Goal: Information Seeking & Learning: Learn about a topic

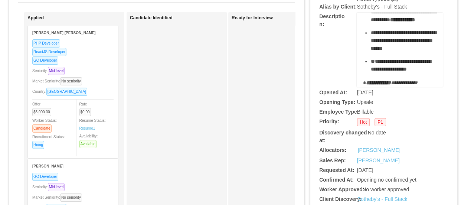
scroll to position [600, 0]
click at [399, 59] on span "**********" at bounding box center [401, 65] width 60 height 13
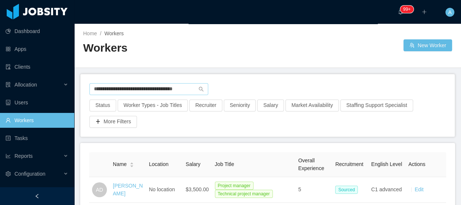
scroll to position [33, 0]
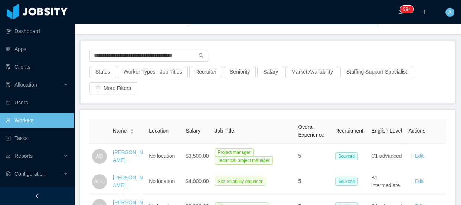
drag, startPoint x: 92, startPoint y: 56, endPoint x: 339, endPoint y: 63, distance: 246.2
click at [333, 63] on div "**********" at bounding box center [267, 58] width 356 height 16
type input "*"
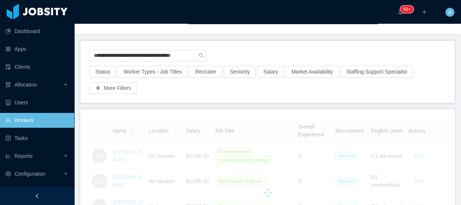
scroll to position [0, 3]
type input "**********"
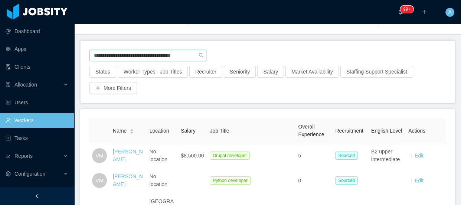
drag, startPoint x: 93, startPoint y: 54, endPoint x: 340, endPoint y: 52, distance: 246.5
click at [337, 53] on div "**********" at bounding box center [267, 58] width 356 height 16
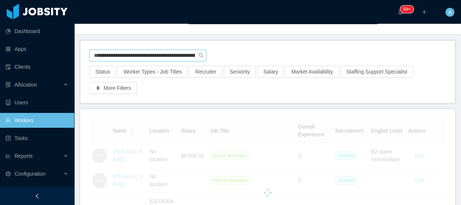
scroll to position [0, 42]
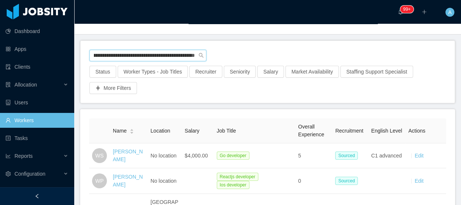
type input "**********"
drag, startPoint x: 95, startPoint y: 54, endPoint x: 354, endPoint y: 52, distance: 259.1
click at [354, 52] on div "**********" at bounding box center [267, 58] width 356 height 16
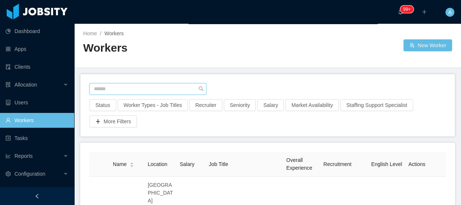
paste input "**********"
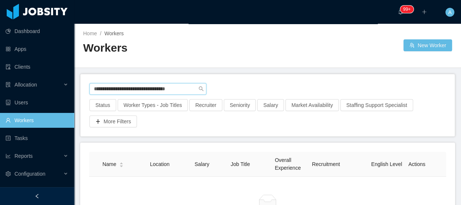
drag, startPoint x: 96, startPoint y: 88, endPoint x: 311, endPoint y: 85, distance: 214.6
click at [311, 88] on div "**********" at bounding box center [267, 91] width 356 height 16
type input "*"
drag, startPoint x: 189, startPoint y: 86, endPoint x: 0, endPoint y: 86, distance: 189.0
click at [0, 86] on section "**********" at bounding box center [230, 102] width 461 height 205
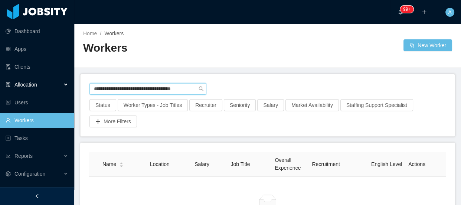
paste input "*"
type input "**********"
drag, startPoint x: 94, startPoint y: 91, endPoint x: 301, endPoint y: 85, distance: 206.9
click at [293, 91] on div "**********" at bounding box center [267, 91] width 356 height 16
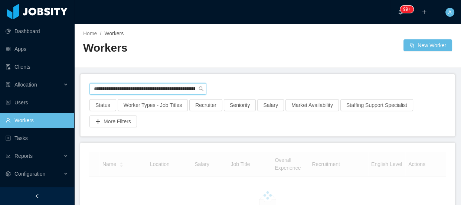
scroll to position [0, 43]
type input "**********"
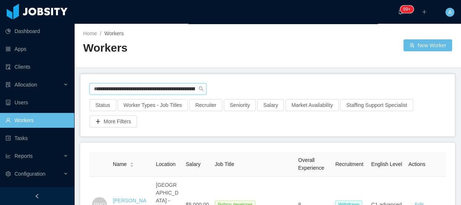
scroll to position [0, 43]
drag, startPoint x: 95, startPoint y: 89, endPoint x: 360, endPoint y: 75, distance: 265.8
click at [359, 87] on div "**********" at bounding box center [267, 91] width 356 height 16
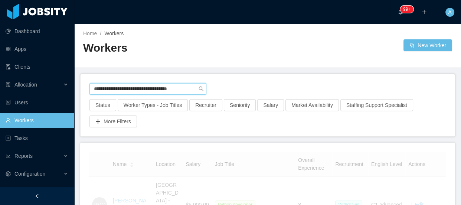
type input "**********"
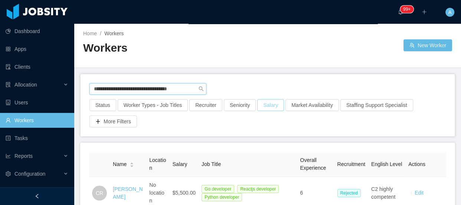
scroll to position [33, 0]
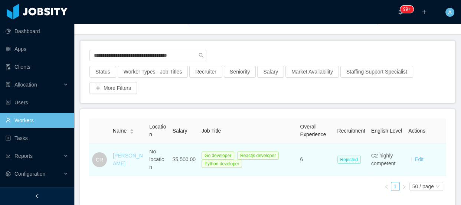
click at [118, 157] on link "Chris Ramón" at bounding box center [128, 160] width 30 height 14
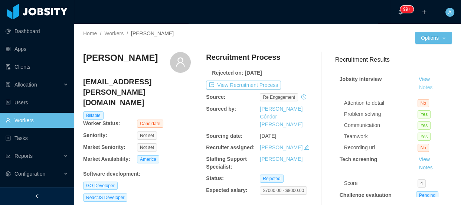
click at [416, 89] on button "Notes" at bounding box center [426, 87] width 20 height 9
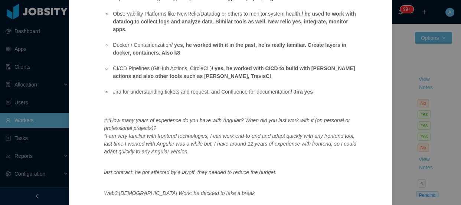
scroll to position [405, 0]
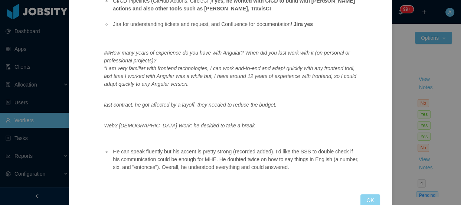
click at [360, 194] on button "OK" at bounding box center [369, 200] width 19 height 12
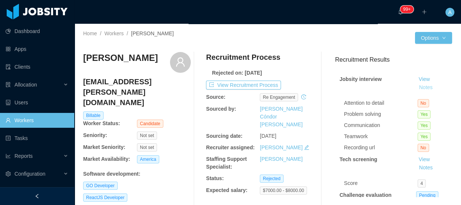
scroll to position [33, 0]
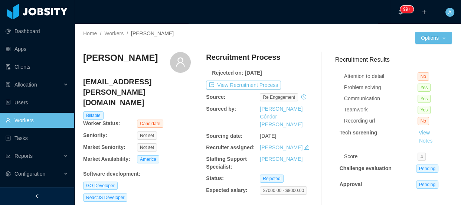
click at [423, 137] on button "Notes" at bounding box center [426, 141] width 20 height 9
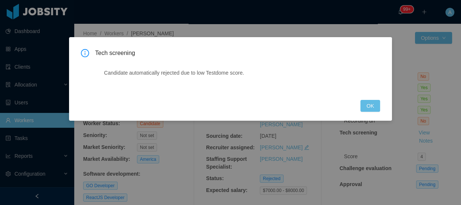
click at [383, 108] on div "Tech screening Candidate automatically rejected due to low Testdome score. OK" at bounding box center [230, 79] width 323 height 84
drag, startPoint x: 376, startPoint y: 106, endPoint x: 286, endPoint y: 84, distance: 93.2
click at [375, 106] on button "OK" at bounding box center [369, 106] width 19 height 12
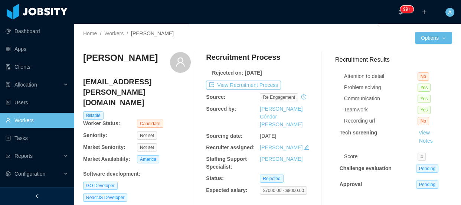
click at [267, 89] on div "Recruitment Process Rejected on: Aug 20th, 2024 View Recruitment Process Source…" at bounding box center [260, 132] width 108 height 161
click at [267, 86] on button "View Recruitment Process" at bounding box center [243, 85] width 75 height 9
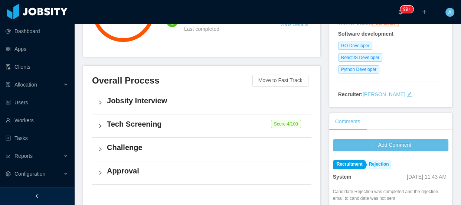
scroll to position [127, 0]
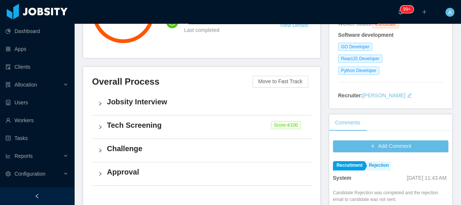
click at [170, 126] on h4 "Tech Screening" at bounding box center [206, 125] width 199 height 10
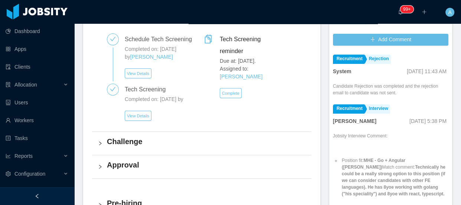
scroll to position [195, 0]
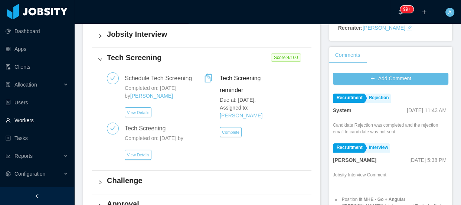
click at [29, 123] on link "Workers" at bounding box center [37, 120] width 63 height 15
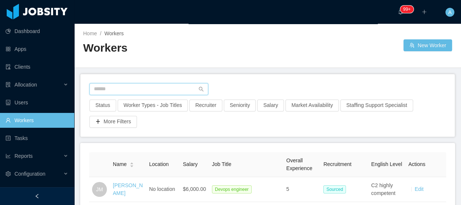
click at [124, 89] on input "text" at bounding box center [148, 89] width 119 height 12
paste input "**********"
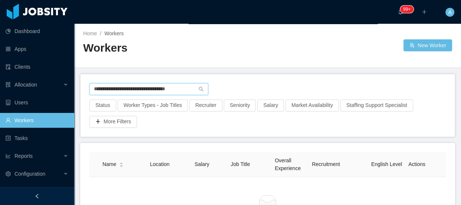
drag, startPoint x: 193, startPoint y: 87, endPoint x: 126, endPoint y: 81, distance: 67.1
click at [130, 87] on input "**********" at bounding box center [148, 89] width 119 height 12
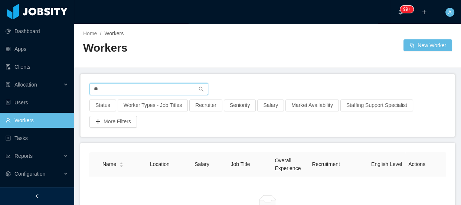
type input "*"
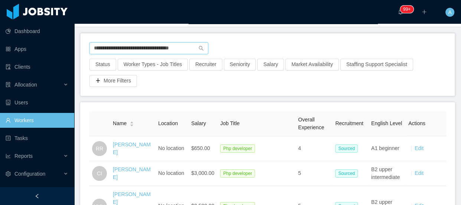
scroll to position [33, 0]
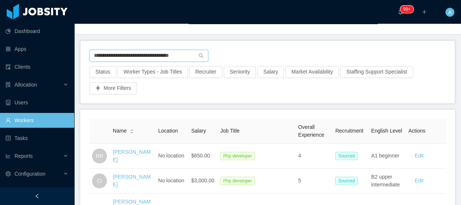
drag, startPoint x: 97, startPoint y: 54, endPoint x: 295, endPoint y: 56, distance: 198.3
click at [294, 56] on div "**********" at bounding box center [267, 58] width 356 height 16
type input "*"
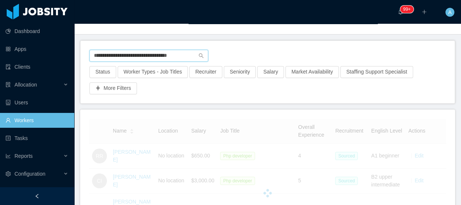
type input "**********"
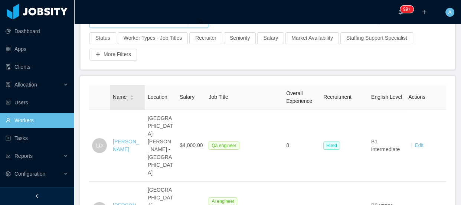
scroll to position [64, 0]
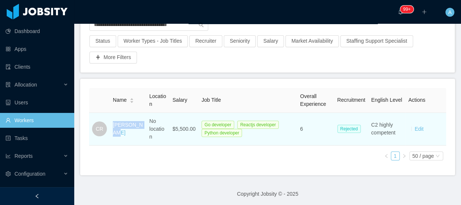
drag, startPoint x: 110, startPoint y: 122, endPoint x: 138, endPoint y: 135, distance: 31.1
click at [138, 135] on td "Chris Ramón" at bounding box center [128, 129] width 36 height 33
copy link "Chris Ramón"
click at [128, 131] on link "Chris Ramón" at bounding box center [128, 129] width 30 height 14
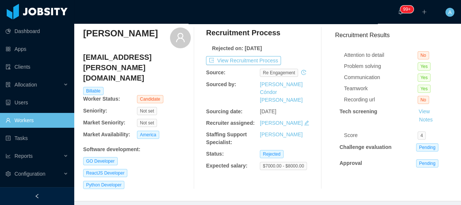
scroll to position [33, 0]
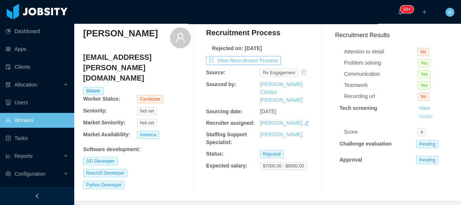
click at [418, 112] on button "Notes" at bounding box center [426, 116] width 20 height 9
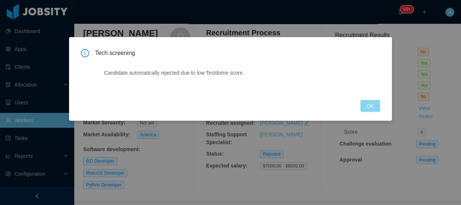
click at [367, 107] on button "OK" at bounding box center [369, 106] width 19 height 12
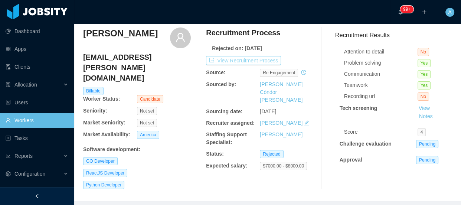
click at [234, 61] on button "View Recruitment Process" at bounding box center [243, 60] width 75 height 9
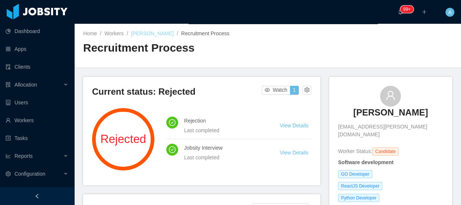
click at [140, 36] on link "Chris Ramón" at bounding box center [152, 33] width 43 height 6
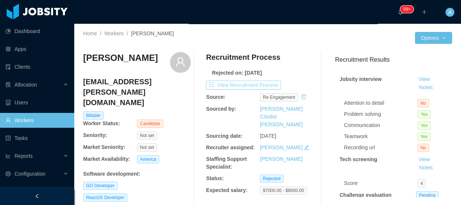
click at [268, 81] on button "View Recruitment Process" at bounding box center [243, 85] width 75 height 9
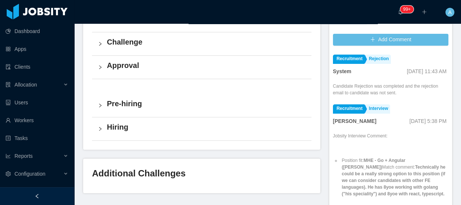
scroll to position [195, 0]
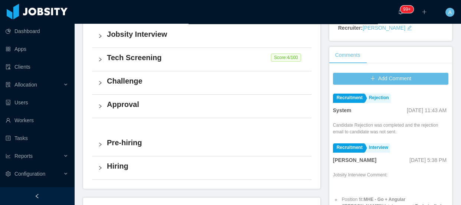
click at [174, 61] on h4 "Tech Screening" at bounding box center [206, 57] width 199 height 10
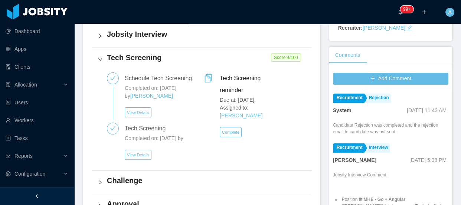
scroll to position [33, 0]
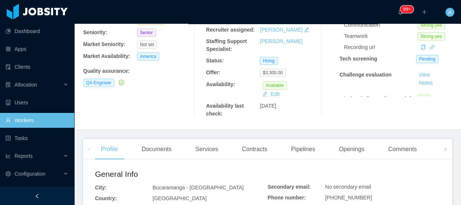
scroll to position [101, 0]
click at [407, 151] on div "Comments" at bounding box center [402, 148] width 40 height 21
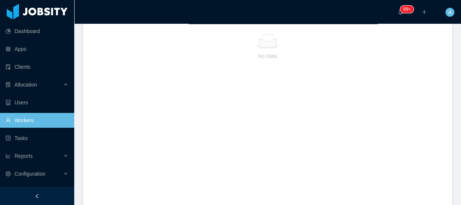
scroll to position [169, 0]
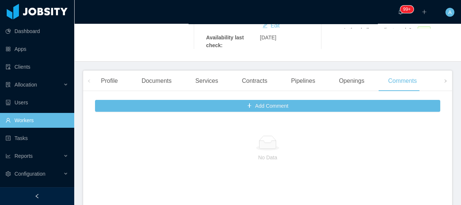
click at [435, 84] on div "Experience" at bounding box center [456, 81] width 42 height 21
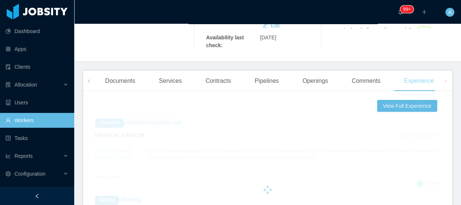
click at [424, 86] on div "Experience" at bounding box center [419, 81] width 42 height 21
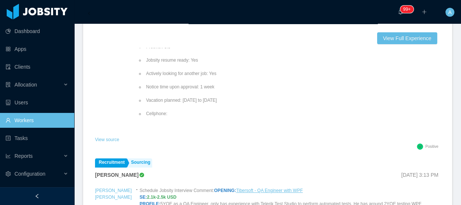
scroll to position [349, 0]
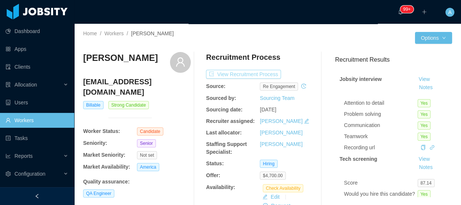
click at [248, 74] on button "View Recruitment Process" at bounding box center [243, 74] width 75 height 9
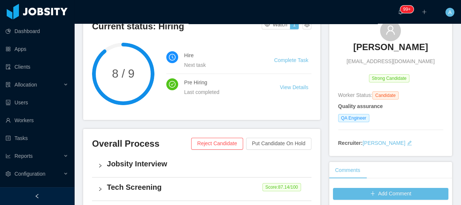
scroll to position [26, 0]
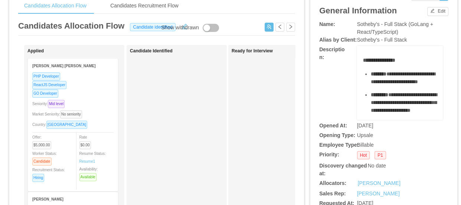
scroll to position [33, 0]
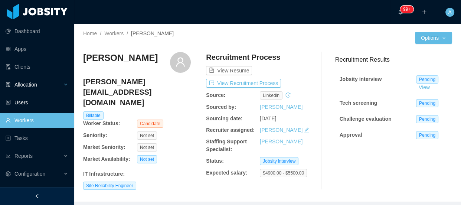
click at [44, 85] on div "Allocation" at bounding box center [37, 84] width 74 height 15
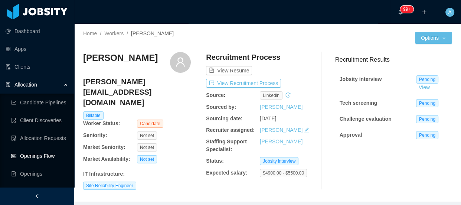
click at [48, 151] on link "Openings Flow" at bounding box center [39, 156] width 57 height 15
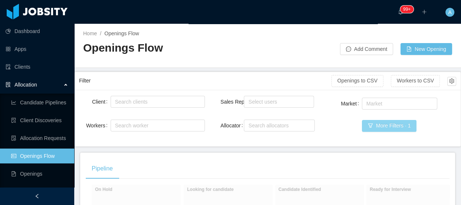
click at [377, 125] on button "More Filters · 1" at bounding box center [389, 126] width 55 height 12
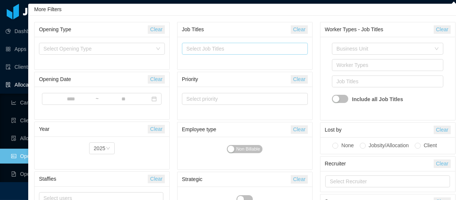
click at [218, 52] on div "Select Job Titles" at bounding box center [243, 48] width 114 height 7
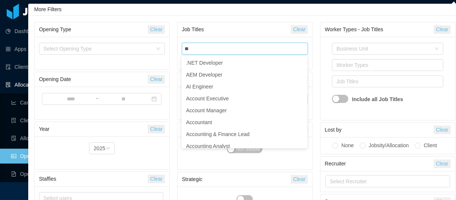
type input "**"
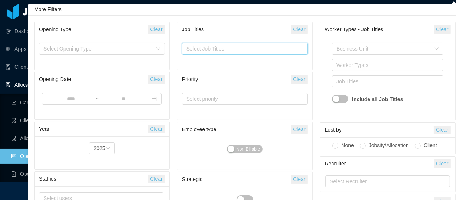
click at [15, 184] on div at bounding box center [37, 191] width 74 height 18
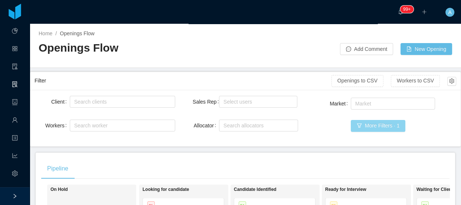
click at [383, 125] on button "More Filters · 1" at bounding box center [378, 126] width 55 height 12
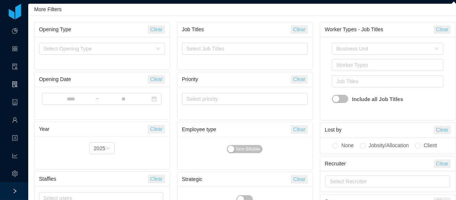
click at [22, 186] on div at bounding box center [15, 191] width 30 height 18
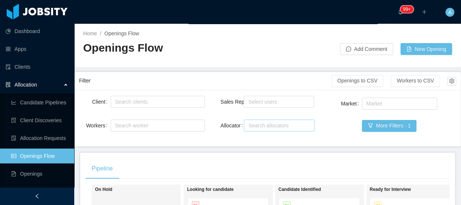
click at [275, 130] on div "Search allocators" at bounding box center [278, 125] width 64 height 11
type input "*"
type input "***"
click at [271, 137] on li "Lourdes Sanchis" at bounding box center [277, 139] width 70 height 12
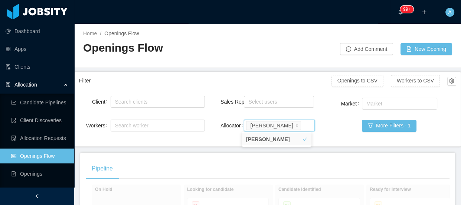
click at [338, 129] on div "Market Market More Filters · 1" at bounding box center [393, 119] width 126 height 46
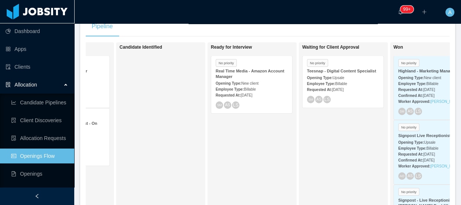
scroll to position [141, 0]
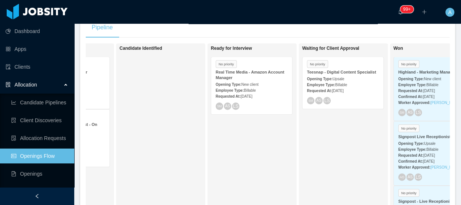
click at [252, 97] on span "[DATE]" at bounding box center [247, 96] width 12 height 4
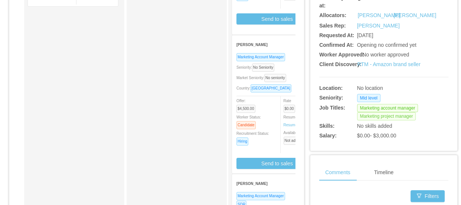
scroll to position [202, 0]
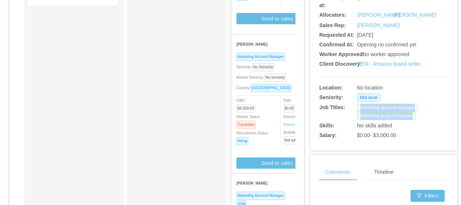
drag, startPoint x: 353, startPoint y: 118, endPoint x: 417, endPoint y: 125, distance: 64.2
click at [417, 120] on div "Marketing account manager Marketing project manager" at bounding box center [400, 112] width 86 height 16
copy div "Marketing account manager Marketing project manager"
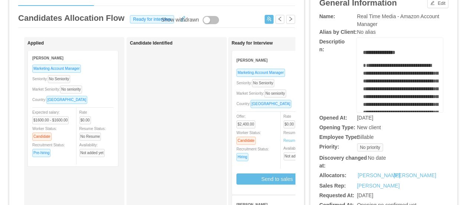
scroll to position [0, 0]
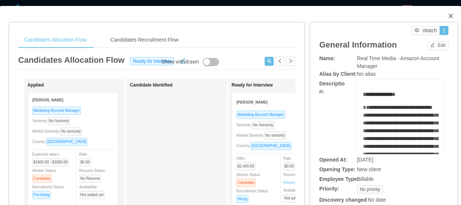
click at [448, 15] on icon "icon: close" at bounding box center [451, 16] width 6 height 6
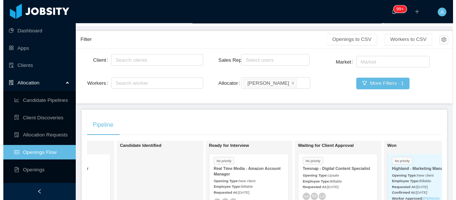
scroll to position [40, 0]
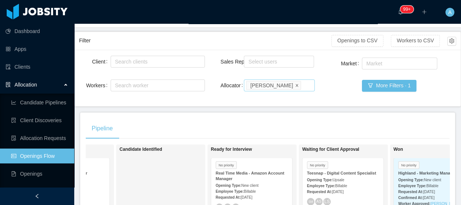
click at [295, 85] on icon "icon: close" at bounding box center [297, 85] width 4 height 4
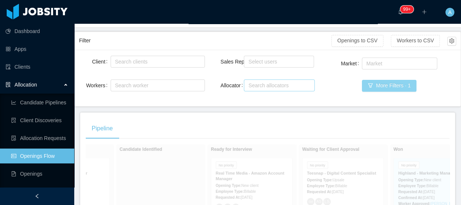
click at [377, 88] on button "More Filters · 1" at bounding box center [389, 86] width 55 height 12
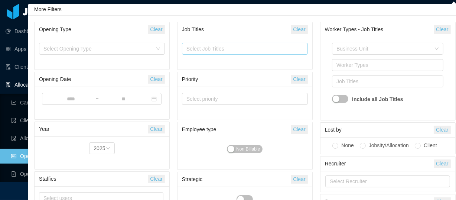
click at [241, 52] on div "Select Job Titles" at bounding box center [243, 48] width 119 height 11
type input "*"
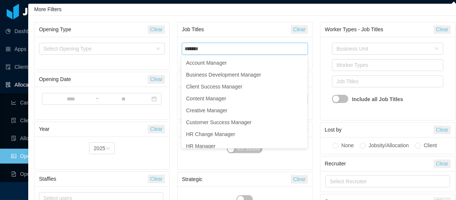
type input "*******"
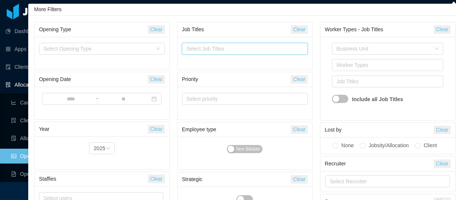
click at [224, 51] on div "Select Job Titles" at bounding box center [243, 48] width 114 height 7
type input "*"
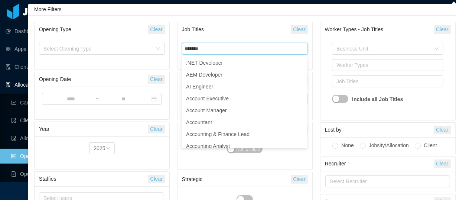
type input "*******"
click at [7, 40] on body "Dashboard Apps Clients Allocation Candidate Pipelines Client Discoveries Alloca…" at bounding box center [228, 100] width 456 height 200
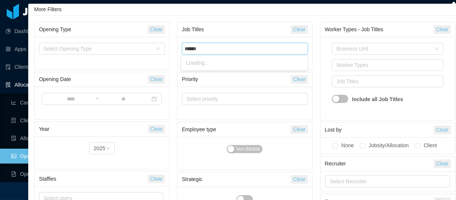
type input "*******"
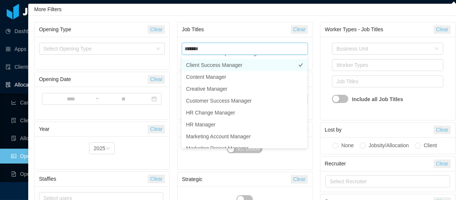
scroll to position [33, 0]
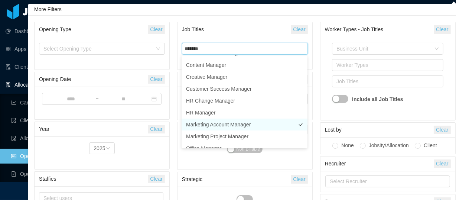
click at [239, 127] on li "Marketing Account Manager" at bounding box center [245, 124] width 126 height 12
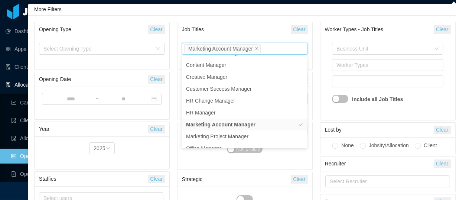
scroll to position [1, 0]
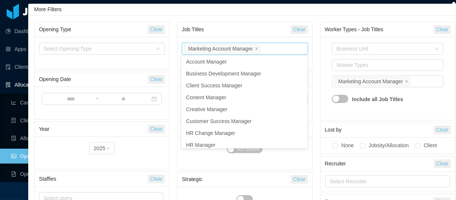
click at [327, 45] on div "Business Unit Worker Types Job Titles Marketing Account Manager Include all Job…" at bounding box center [388, 78] width 126 height 74
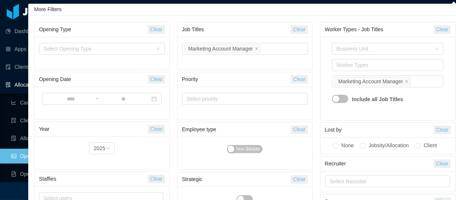
scroll to position [46, 0]
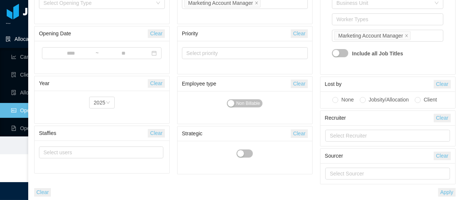
click at [446, 195] on button "Apply" at bounding box center [446, 192] width 17 height 9
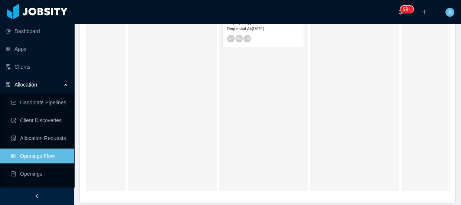
scroll to position [141, 0]
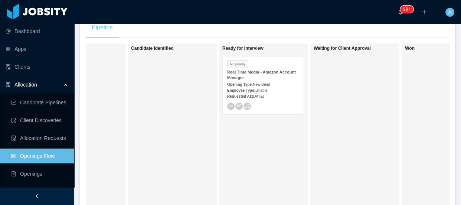
click at [264, 95] on span "[DATE]" at bounding box center [258, 96] width 12 height 4
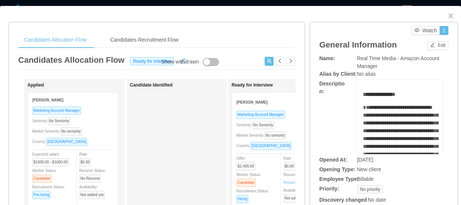
drag, startPoint x: 353, startPoint y: 59, endPoint x: 376, endPoint y: 65, distance: 23.5
drag, startPoint x: 374, startPoint y: 67, endPoint x: 360, endPoint y: 63, distance: 14.6
click at [357, 58] on div "Real Time Media - Amazon Account Manager" at bounding box center [400, 63] width 86 height 16
copy span "Real Time Media - Amazon Account Manager"
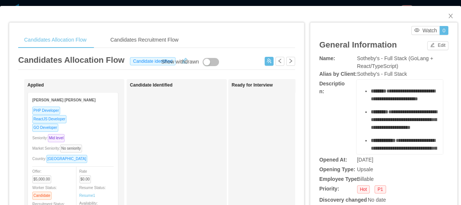
scroll to position [67, 0]
